Goal: Check status

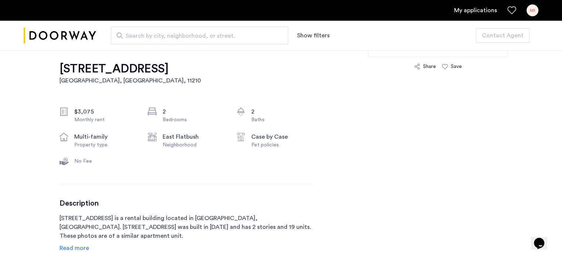
scroll to position [253, 0]
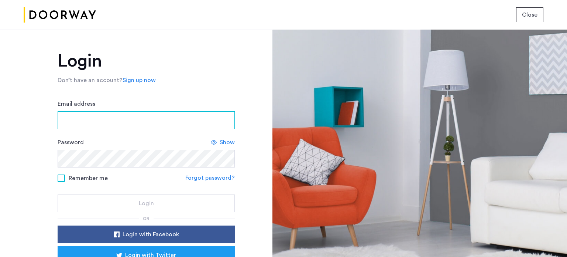
click at [205, 113] on input "Email address" at bounding box center [146, 120] width 177 height 18
type input "**********"
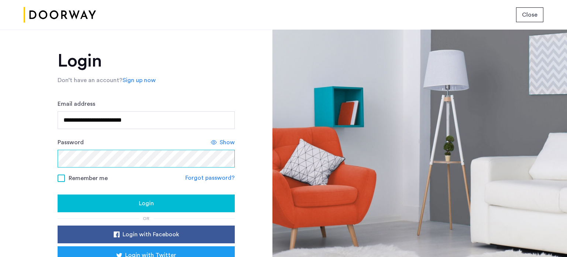
click at [58, 194] on button "Login" at bounding box center [146, 203] width 177 height 18
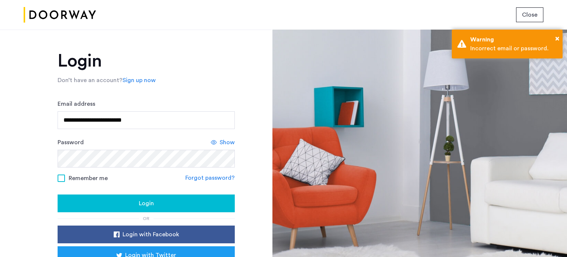
click at [95, 178] on span "Remember me" at bounding box center [88, 178] width 39 height 9
click at [223, 138] on span "Show" at bounding box center [227, 142] width 15 height 9
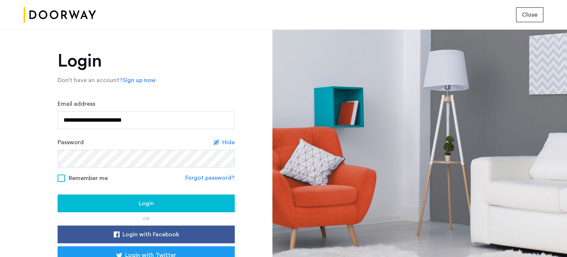
click at [140, 205] on span "Login" at bounding box center [146, 203] width 15 height 9
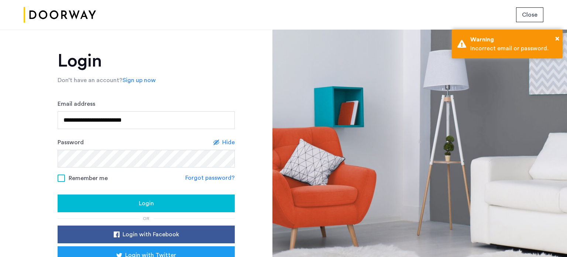
scroll to position [49, 0]
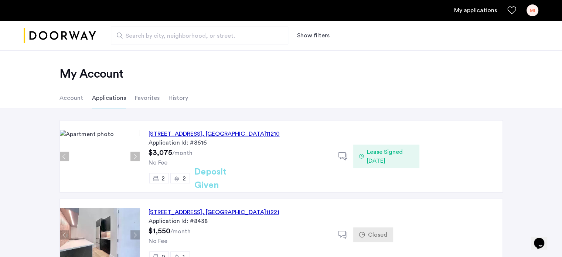
click at [225, 181] on h2 "Deposit Given" at bounding box center [223, 178] width 59 height 27
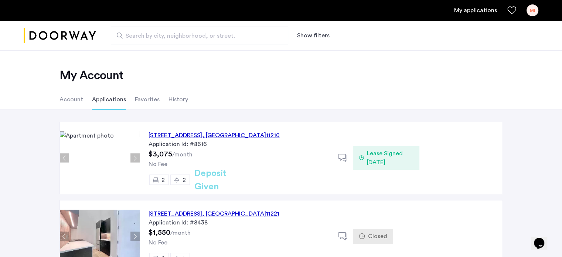
click at [228, 181] on h2 "Deposit Given" at bounding box center [223, 180] width 59 height 27
click at [212, 132] on div "3421 Glenwood Road, Unit 5B, Brooklyn , NY 11210" at bounding box center [213, 135] width 131 height 9
